Goal: Find specific page/section: Find specific page/section

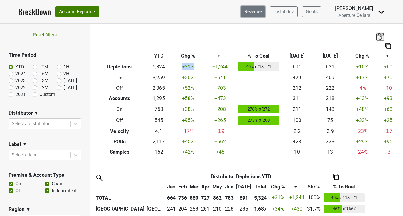
click at [260, 12] on link "Revenue" at bounding box center [253, 11] width 25 height 11
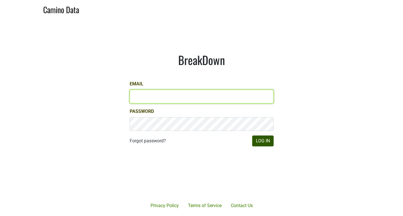
type input "lauren@aperture-cellars.com"
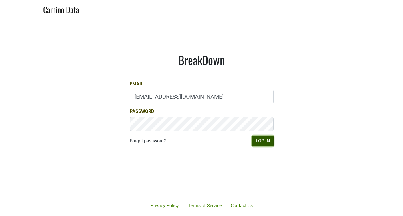
click at [262, 139] on button "Log In" at bounding box center [262, 140] width 21 height 11
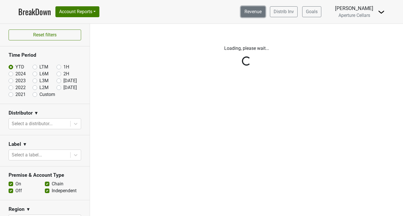
click at [255, 11] on link "Revenue" at bounding box center [253, 11] width 25 height 11
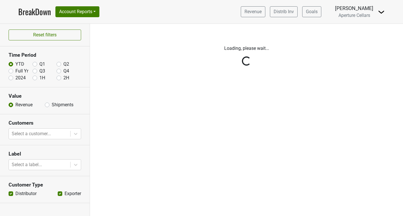
click at [47, 104] on div "Reset filters Time Period YTD Q1 Q2 Full Yr Q3 Q4 2024 1H 2H Value Revenue Ship…" at bounding box center [45, 120] width 90 height 192
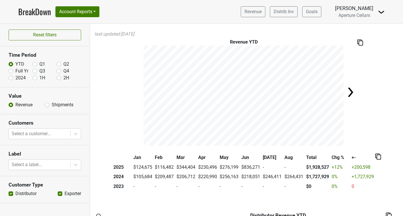
click at [52, 104] on label "Shipments" at bounding box center [63, 104] width 22 height 7
click at [47, 104] on input "Shipments" at bounding box center [47, 104] width 5 height 6
radio input "true"
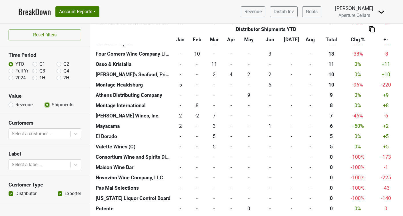
scroll to position [280, 0]
